Goal: Communication & Community: Share content

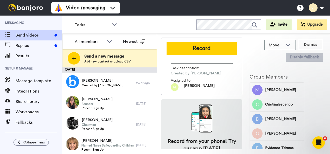
click at [114, 60] on span "Add new contact or upload CSV" at bounding box center [107, 61] width 46 height 4
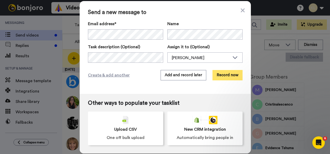
click at [224, 77] on button "Record now" at bounding box center [228, 75] width 30 height 10
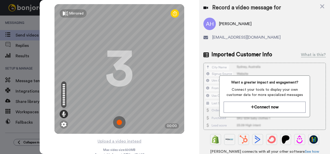
click at [117, 122] on img at bounding box center [119, 122] width 12 height 12
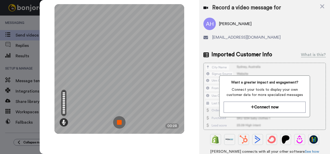
click at [120, 123] on img at bounding box center [119, 122] width 12 height 12
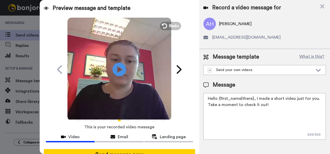
click at [118, 67] on icon at bounding box center [120, 70] width 14 height 14
click at [290, 129] on textarea "Hello {first_name|there}, I made a short video just for you. Take a moment to c…" at bounding box center [265, 116] width 123 height 47
drag, startPoint x: 259, startPoint y: 6, endPoint x: 226, endPoint y: 2, distance: 33.3
click at [226, 2] on div "Record a video message for [PERSON_NAME] [PERSON_NAME][EMAIL_ADDRESS][DOMAIN_NA…" at bounding box center [264, 24] width 131 height 49
drag, startPoint x: 226, startPoint y: 2, endPoint x: 300, endPoint y: 24, distance: 77.5
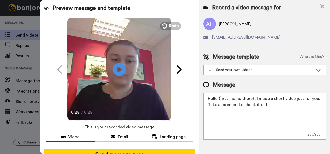
click at [300, 24] on div "[PERSON_NAME]" at bounding box center [265, 24] width 123 height 12
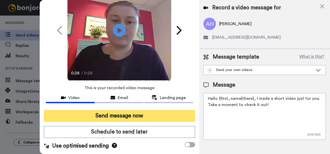
click at [154, 113] on button "Send message now" at bounding box center [120, 116] width 152 height 12
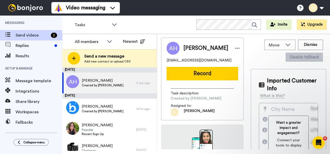
scroll to position [0, 0]
